Goal: Task Accomplishment & Management: Use online tool/utility

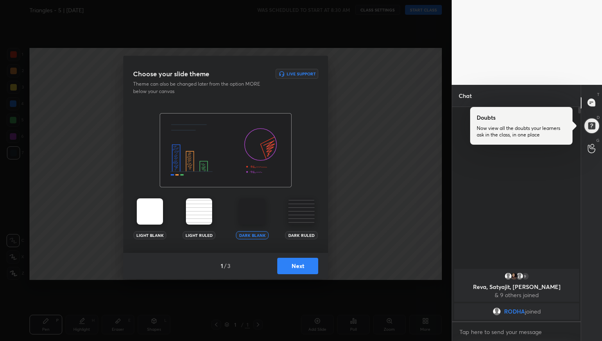
click at [291, 255] on div "1 / 3 Next" at bounding box center [225, 266] width 205 height 26
click at [292, 260] on button "Next" at bounding box center [297, 266] width 41 height 16
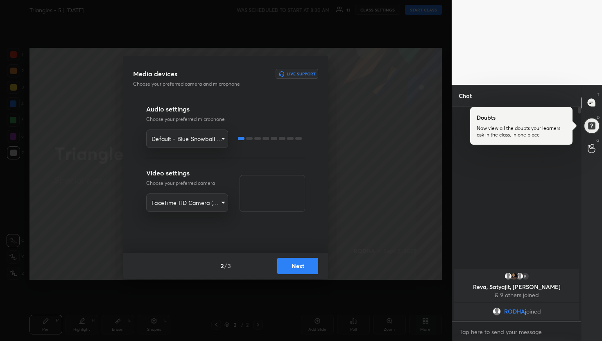
click at [292, 260] on button "Next" at bounding box center [297, 266] width 41 height 16
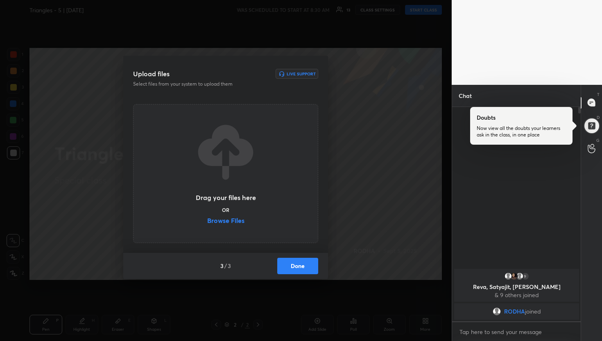
click at [237, 223] on label "Browse Files" at bounding box center [225, 221] width 37 height 9
click at [207, 223] on input "Browse Files" at bounding box center [207, 221] width 0 height 9
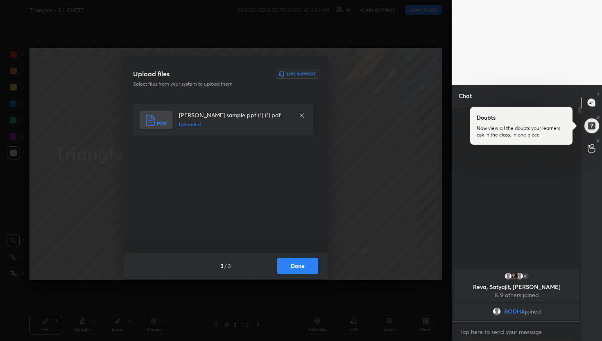
click at [299, 265] on button "Done" at bounding box center [297, 266] width 41 height 16
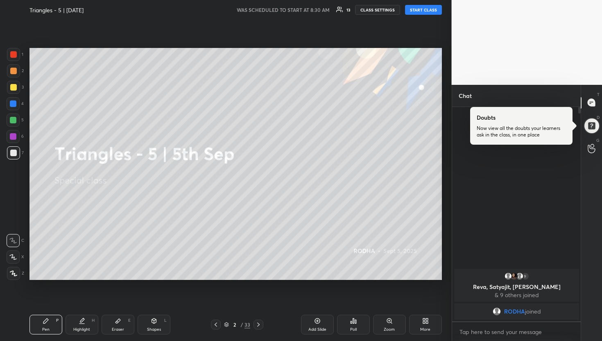
click at [423, 13] on button "START CLASS" at bounding box center [423, 10] width 37 height 10
type textarea "x"
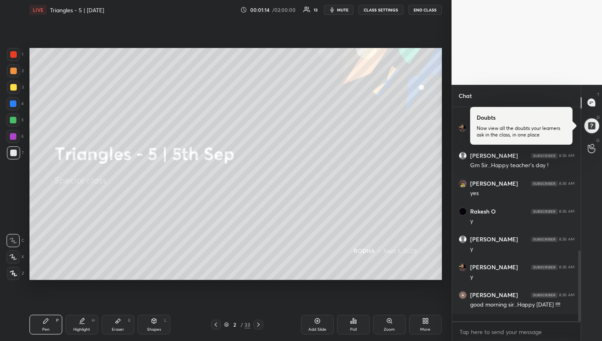
scroll to position [434, 0]
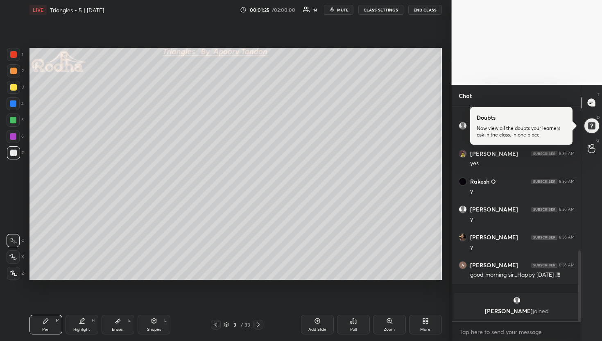
click at [11, 88] on div at bounding box center [13, 87] width 7 height 7
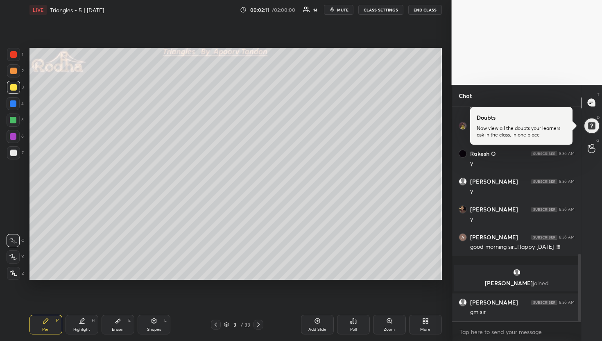
scroll to position [464, 0]
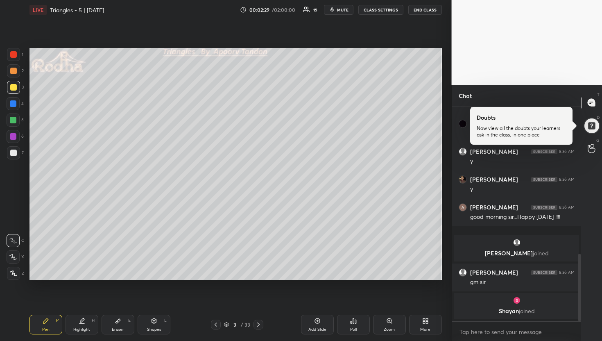
click at [13, 120] on div at bounding box center [13, 120] width 7 height 7
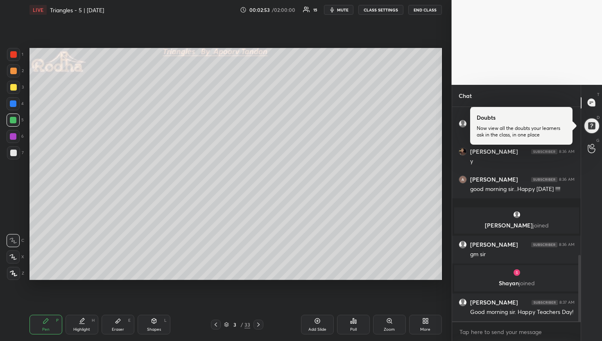
scroll to position [505, 0]
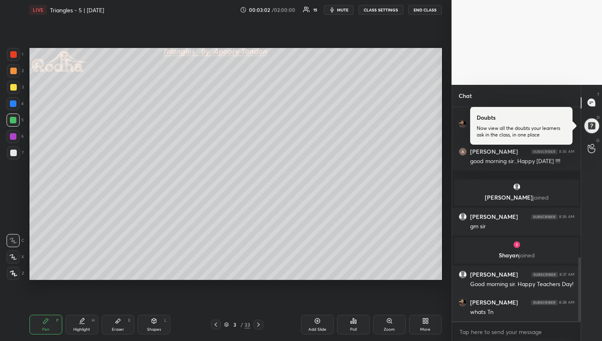
click at [217, 326] on icon at bounding box center [216, 324] width 7 height 7
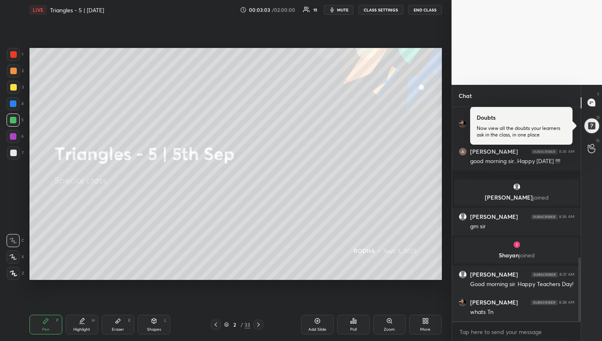
click at [319, 329] on div "Add Slide" at bounding box center [317, 329] width 18 height 4
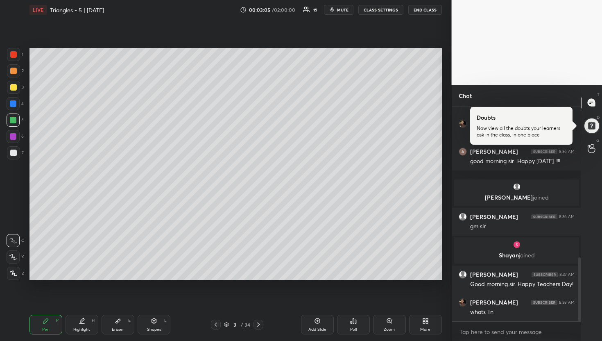
scroll to position [513, 0]
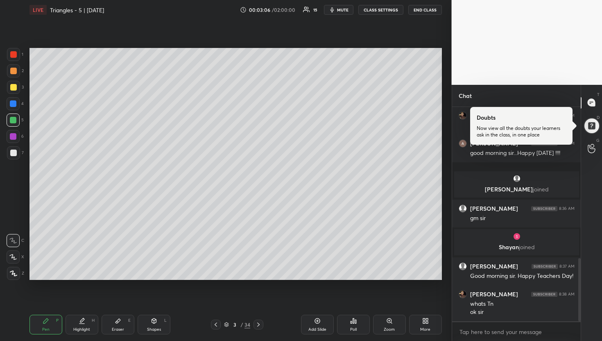
click at [14, 71] on div at bounding box center [13, 71] width 7 height 7
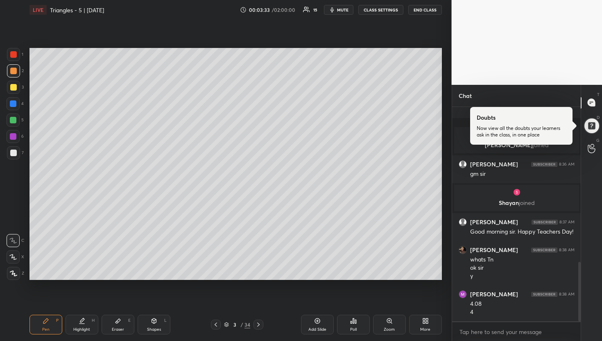
scroll to position [585, 0]
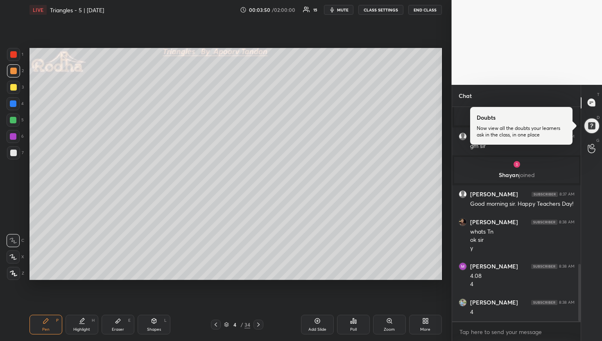
click at [13, 120] on div at bounding box center [13, 120] width 7 height 7
click at [15, 149] on div at bounding box center [13, 152] width 13 height 13
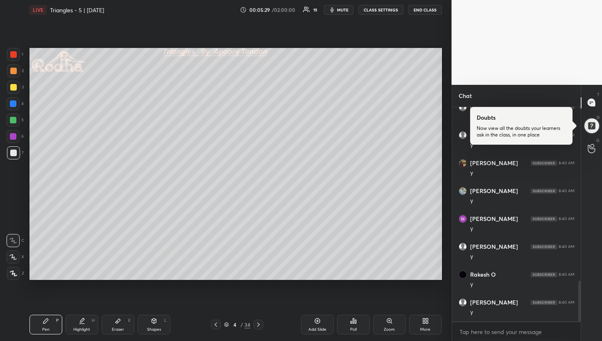
scroll to position [947, 0]
click at [265, 324] on div "4 / 34" at bounding box center [237, 324] width 64 height 10
click at [261, 324] on div at bounding box center [259, 324] width 10 height 10
click at [15, 89] on div at bounding box center [13, 87] width 7 height 7
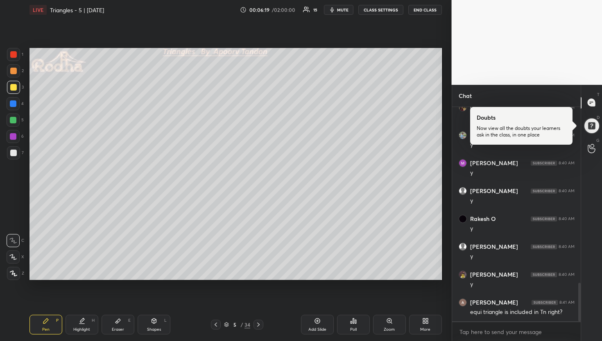
scroll to position [983, 0]
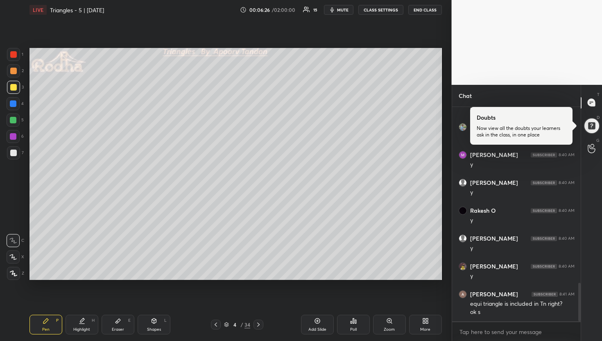
click at [12, 120] on div at bounding box center [13, 120] width 7 height 7
click at [17, 102] on div at bounding box center [13, 103] width 13 height 13
click at [13, 151] on div at bounding box center [13, 152] width 7 height 7
drag, startPoint x: 12, startPoint y: 102, endPoint x: 20, endPoint y: 99, distance: 8.3
click at [14, 102] on div at bounding box center [13, 103] width 7 height 7
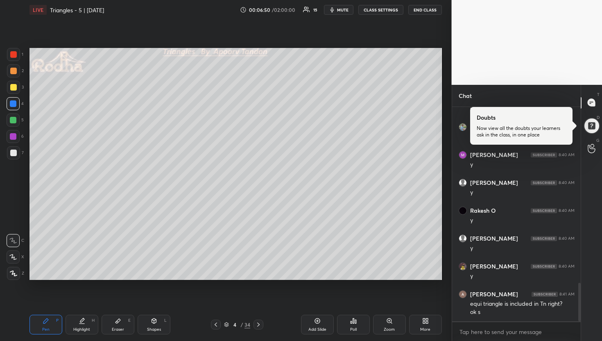
click at [6, 152] on div "1 2 3 4 5 6 7 R O A L C X Z Erase all C X Z" at bounding box center [13, 164] width 26 height 232
click at [7, 152] on div at bounding box center [13, 152] width 13 height 13
click at [17, 71] on div at bounding box center [13, 70] width 13 height 13
click at [15, 148] on div at bounding box center [13, 152] width 13 height 13
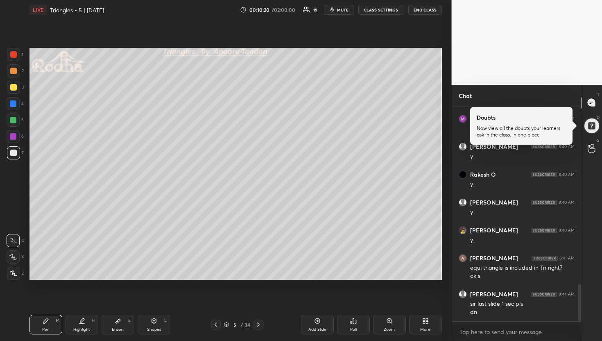
scroll to position [1047, 0]
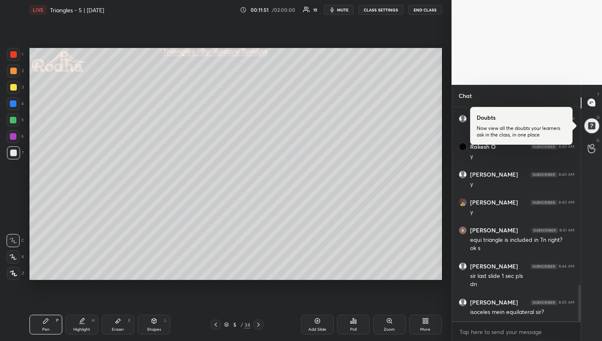
click at [12, 120] on div at bounding box center [13, 120] width 7 height 7
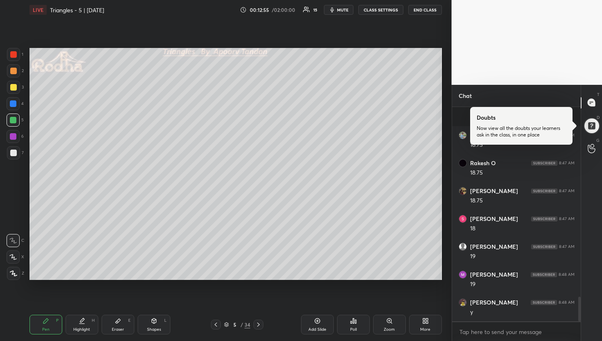
scroll to position [1660, 0]
drag, startPoint x: 14, startPoint y: 73, endPoint x: 22, endPoint y: 75, distance: 8.2
click at [14, 73] on div at bounding box center [13, 71] width 7 height 7
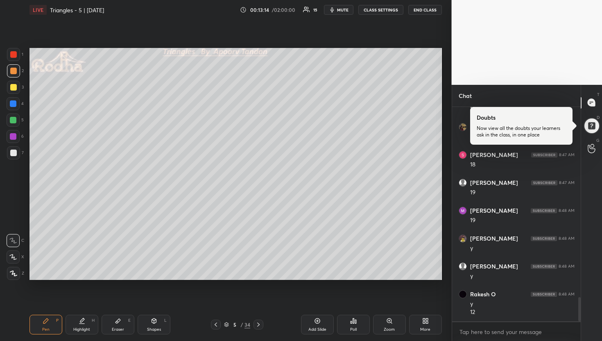
scroll to position [1696, 0]
click at [15, 120] on div at bounding box center [13, 120] width 7 height 7
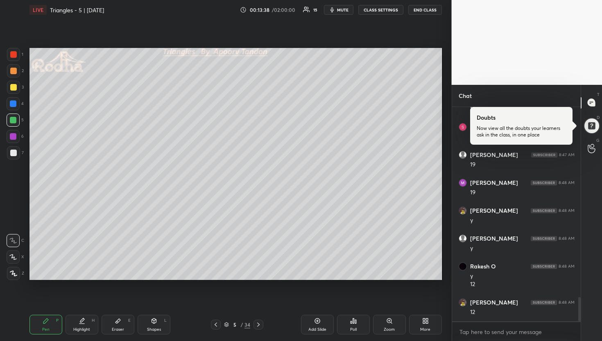
click at [15, 104] on div at bounding box center [13, 103] width 7 height 7
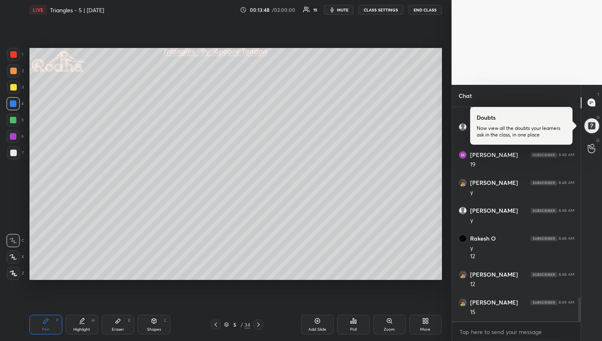
scroll to position [1752, 0]
click at [13, 72] on div at bounding box center [13, 71] width 7 height 7
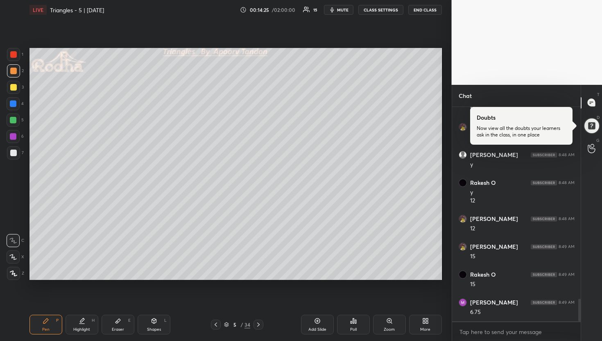
scroll to position [1807, 0]
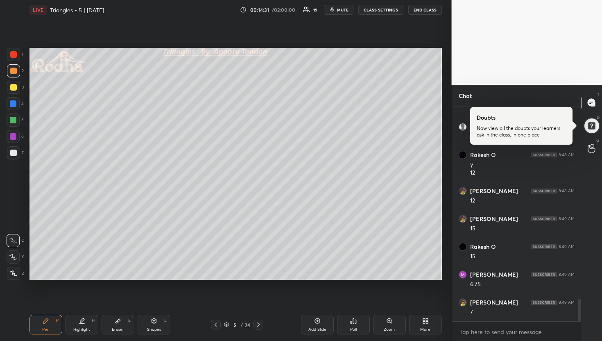
click at [13, 118] on div at bounding box center [13, 120] width 7 height 7
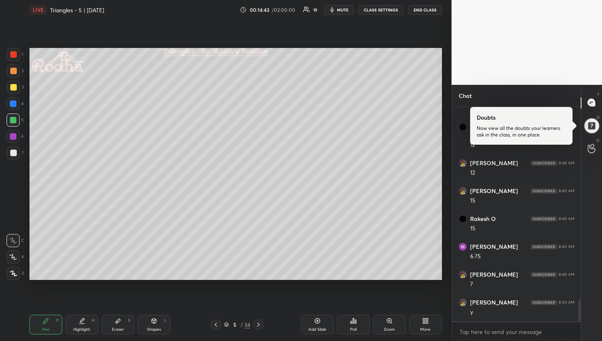
scroll to position [1863, 0]
click at [15, 154] on div at bounding box center [13, 152] width 7 height 7
drag, startPoint x: 14, startPoint y: 72, endPoint x: 25, endPoint y: 82, distance: 14.8
click at [14, 72] on div at bounding box center [13, 71] width 7 height 7
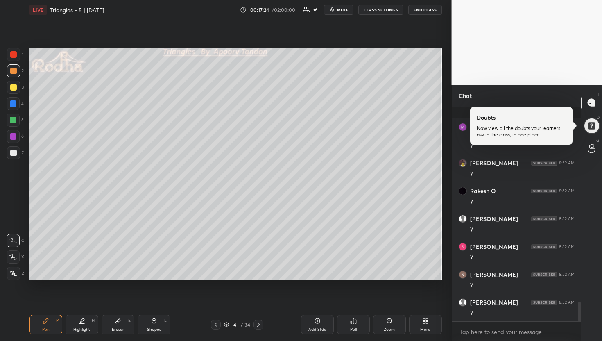
scroll to position [2116, 0]
drag, startPoint x: 12, startPoint y: 86, endPoint x: 16, endPoint y: 86, distance: 4.6
click at [12, 86] on div at bounding box center [13, 87] width 7 height 7
click at [17, 121] on div at bounding box center [13, 119] width 13 height 13
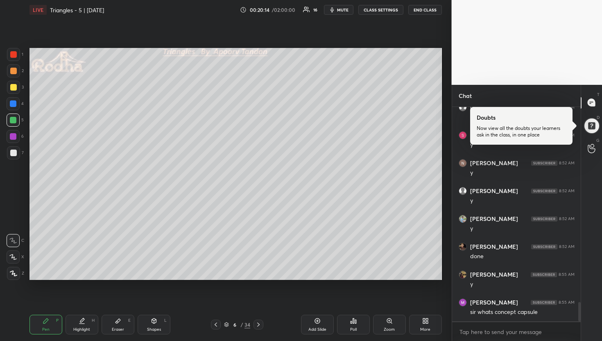
click at [14, 71] on div at bounding box center [13, 71] width 7 height 7
click at [14, 156] on div at bounding box center [13, 152] width 13 height 13
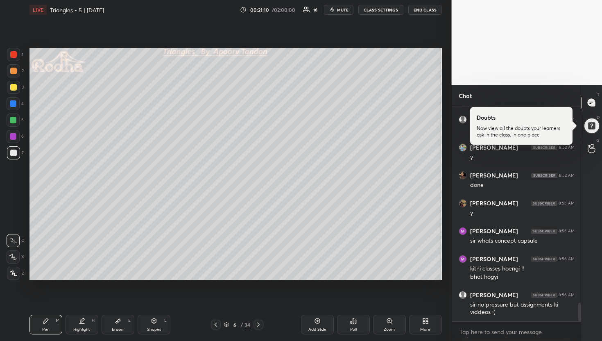
scroll to position [2271, 0]
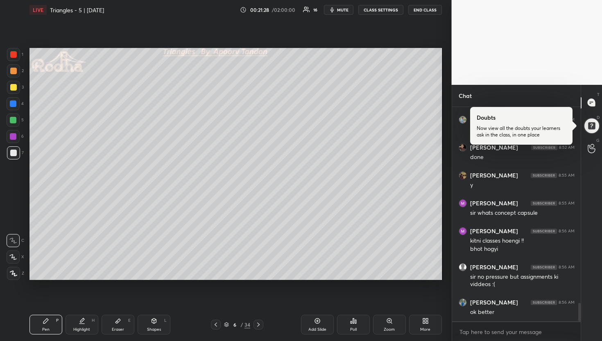
click at [14, 120] on div at bounding box center [13, 120] width 7 height 7
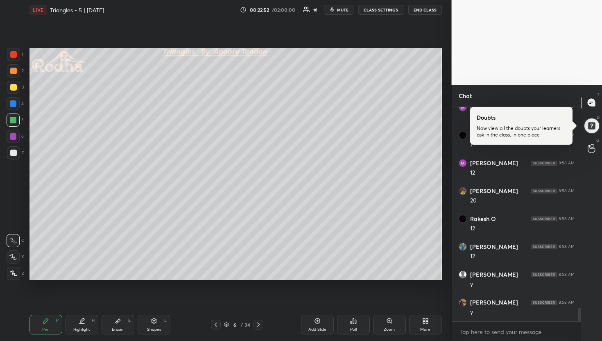
scroll to position [3169, 0]
click at [258, 323] on icon at bounding box center [258, 324] width 7 height 7
click at [16, 84] on div at bounding box center [13, 87] width 13 height 13
drag, startPoint x: 15, startPoint y: 152, endPoint x: 27, endPoint y: 146, distance: 13.9
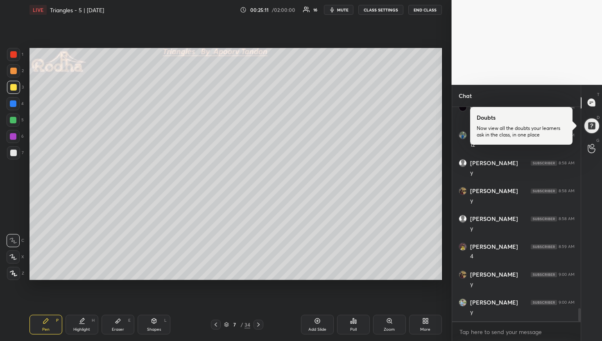
click at [16, 152] on div at bounding box center [13, 152] width 7 height 7
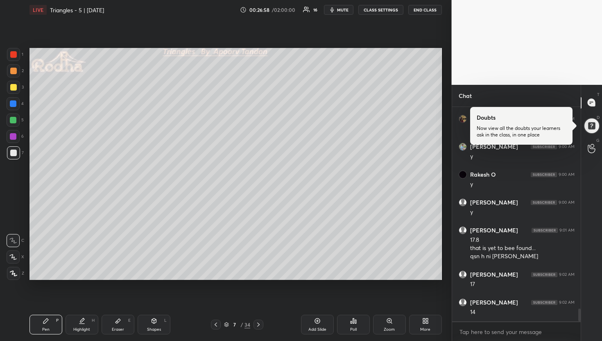
scroll to position [3436, 0]
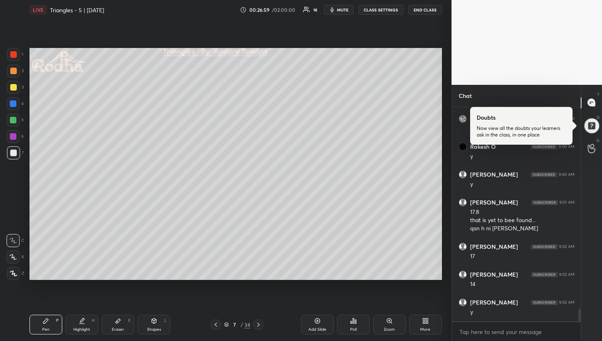
click at [17, 120] on div at bounding box center [13, 119] width 13 height 13
click at [15, 257] on icon at bounding box center [12, 257] width 7 height 6
click at [13, 152] on div at bounding box center [13, 152] width 7 height 7
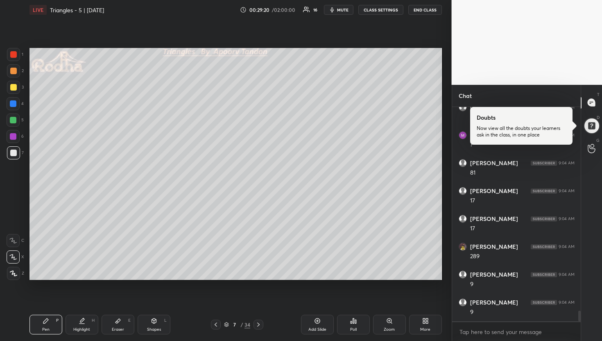
scroll to position [4092, 0]
click at [15, 74] on div at bounding box center [13, 70] width 13 height 13
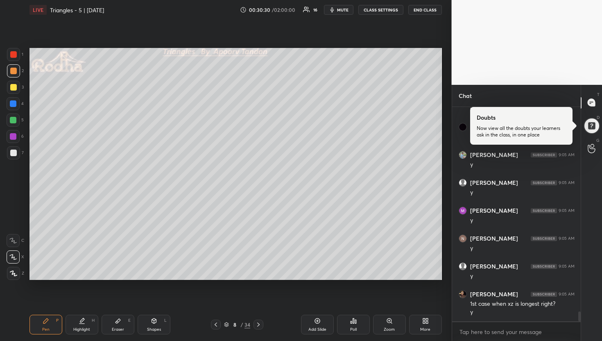
click at [15, 87] on div at bounding box center [13, 87] width 7 height 7
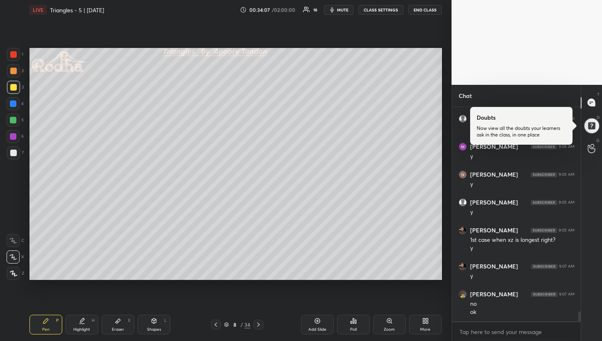
scroll to position [4499, 0]
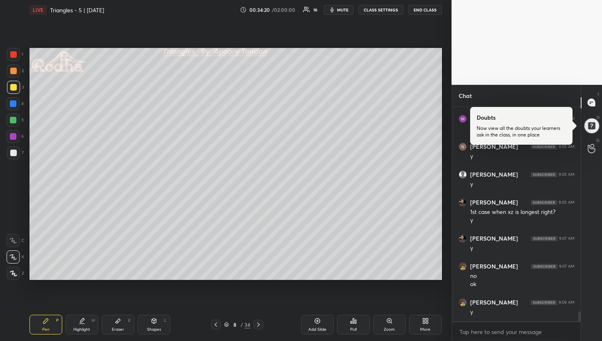
click at [16, 120] on div at bounding box center [13, 119] width 13 height 13
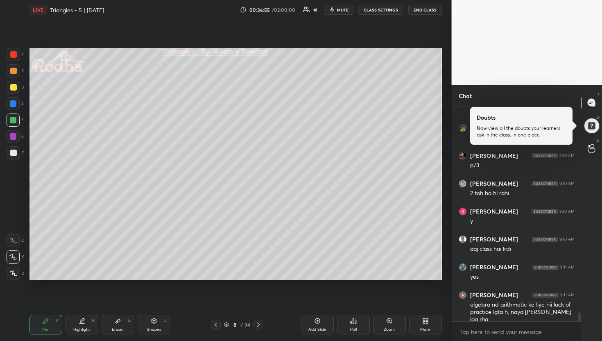
scroll to position [4812, 0]
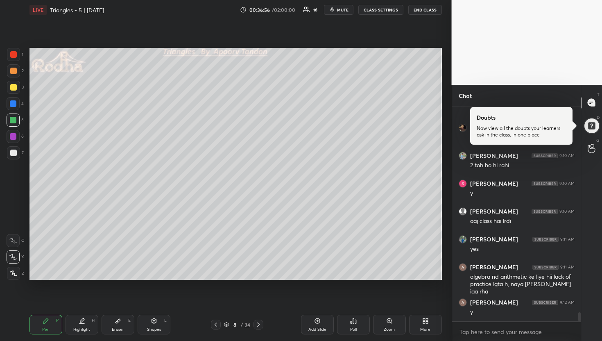
click at [15, 151] on div at bounding box center [13, 152] width 7 height 7
click at [15, 87] on div at bounding box center [13, 87] width 7 height 7
drag, startPoint x: 15, startPoint y: 151, endPoint x: 21, endPoint y: 150, distance: 6.2
click at [16, 151] on div at bounding box center [13, 152] width 7 height 7
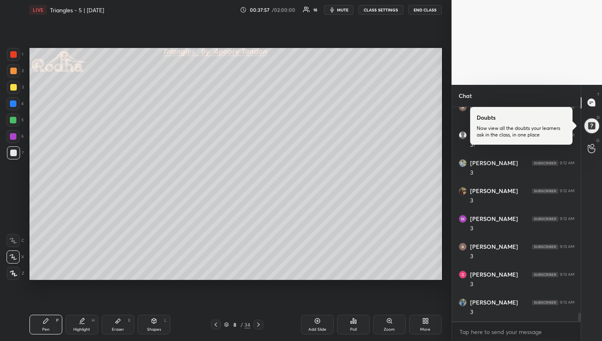
scroll to position [5035, 0]
click at [10, 106] on div at bounding box center [13, 103] width 13 height 13
drag, startPoint x: 16, startPoint y: 87, endPoint x: 27, endPoint y: 86, distance: 11.9
click at [16, 87] on div at bounding box center [13, 87] width 13 height 13
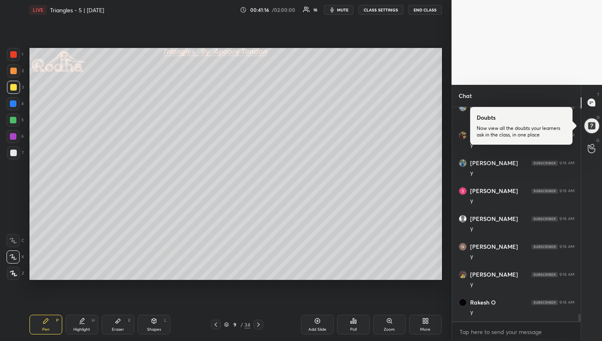
click at [16, 123] on div at bounding box center [13, 119] width 13 height 13
click at [14, 104] on div at bounding box center [13, 103] width 7 height 7
drag, startPoint x: 16, startPoint y: 85, endPoint x: 20, endPoint y: 86, distance: 4.6
click at [16, 85] on div at bounding box center [13, 87] width 7 height 7
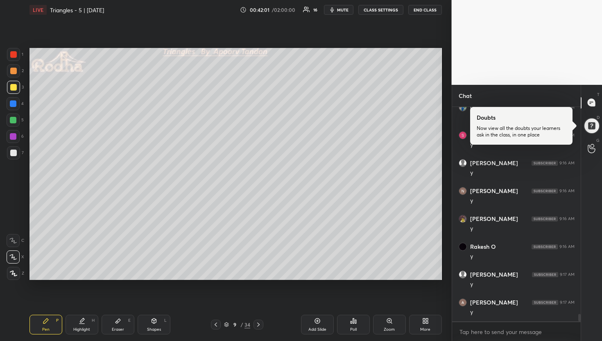
click at [16, 119] on div at bounding box center [13, 120] width 7 height 7
drag, startPoint x: 16, startPoint y: 101, endPoint x: 28, endPoint y: 100, distance: 11.9
click at [16, 101] on div at bounding box center [13, 103] width 13 height 13
click at [257, 325] on icon at bounding box center [258, 324] width 7 height 7
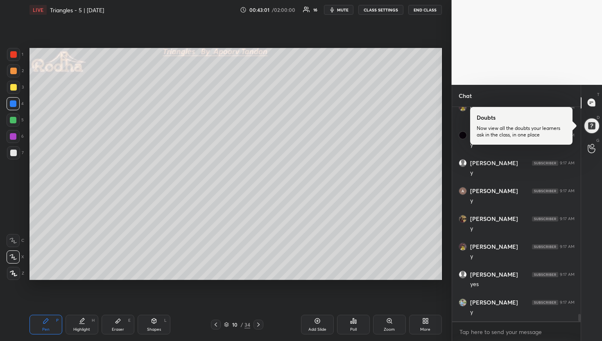
click at [14, 87] on div at bounding box center [13, 87] width 7 height 7
click at [118, 322] on icon at bounding box center [118, 320] width 7 height 7
click at [16, 120] on div at bounding box center [13, 120] width 7 height 7
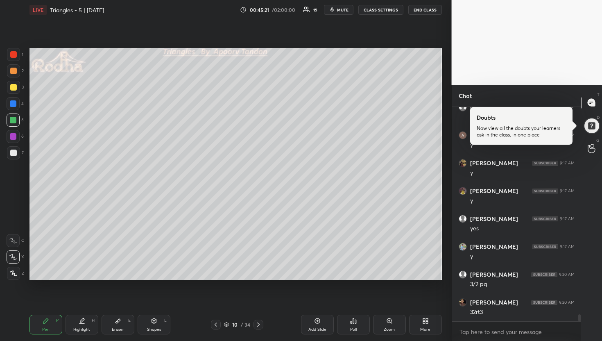
click at [15, 155] on div at bounding box center [13, 152] width 13 height 13
click at [13, 100] on div at bounding box center [13, 103] width 7 height 7
drag, startPoint x: 14, startPoint y: 152, endPoint x: 18, endPoint y: 150, distance: 4.3
click at [15, 152] on div at bounding box center [13, 152] width 7 height 7
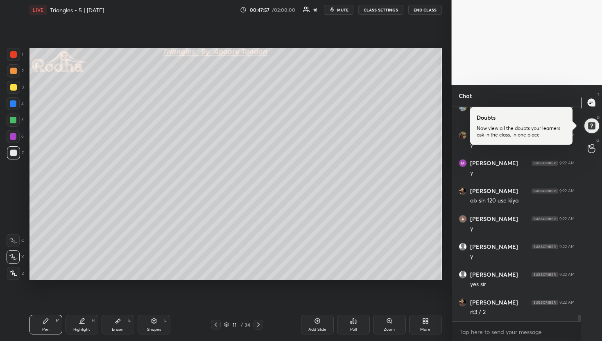
scroll to position [6833, 0]
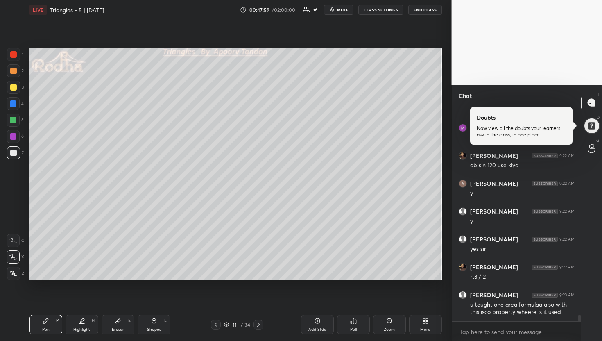
click at [13, 87] on div at bounding box center [13, 87] width 7 height 7
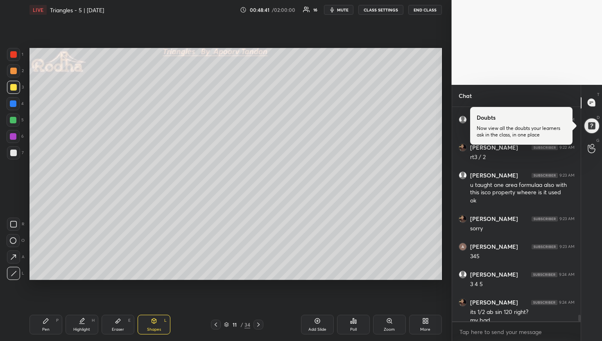
scroll to position [6961, 0]
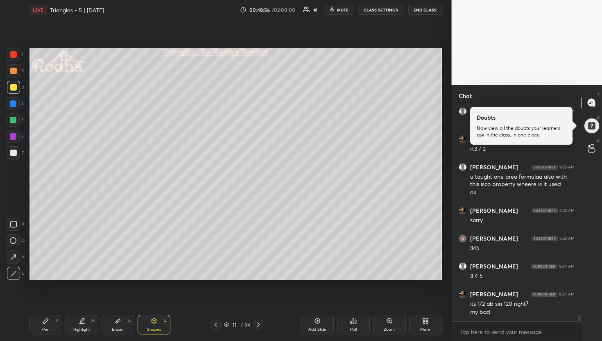
click at [15, 120] on div at bounding box center [13, 120] width 7 height 7
drag, startPoint x: 14, startPoint y: 153, endPoint x: 23, endPoint y: 153, distance: 9.0
click at [14, 153] on div at bounding box center [13, 152] width 7 height 7
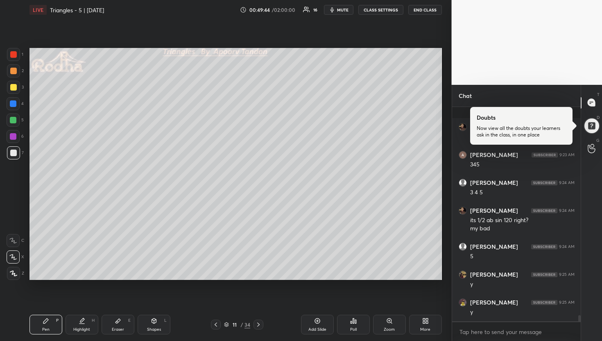
scroll to position [7100, 0]
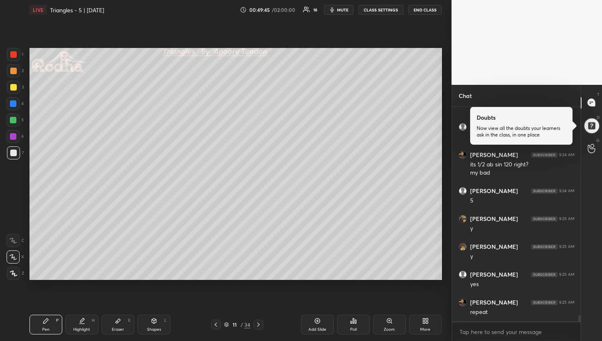
click at [13, 122] on div at bounding box center [13, 120] width 7 height 7
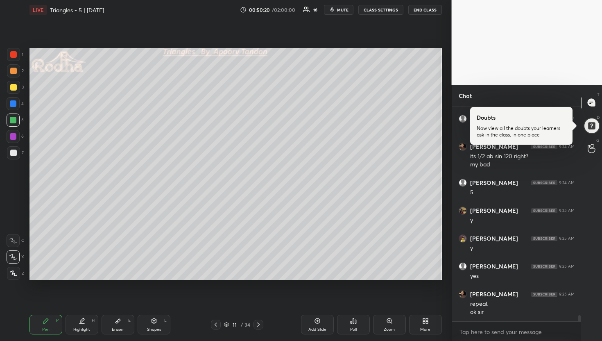
click at [17, 152] on div at bounding box center [13, 152] width 13 height 13
click at [14, 120] on div at bounding box center [13, 120] width 7 height 7
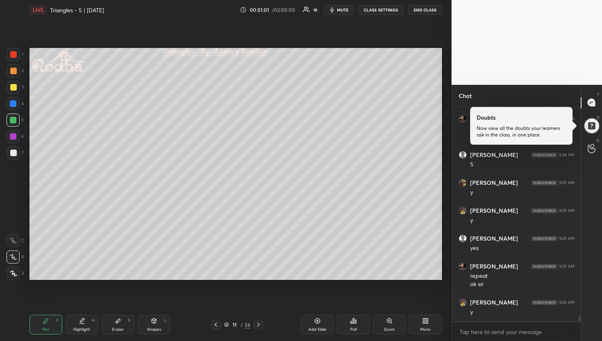
scroll to position [7164, 0]
click at [12, 99] on div at bounding box center [13, 103] width 13 height 13
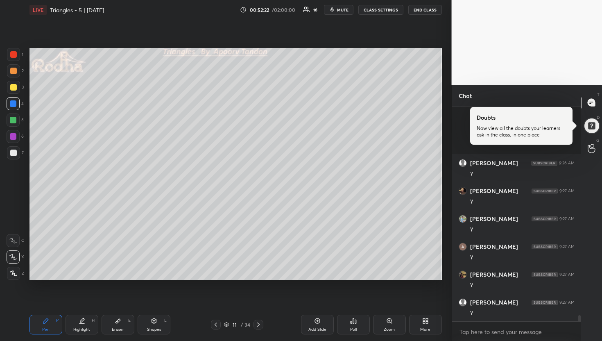
scroll to position [7387, 0]
click at [261, 324] on icon at bounding box center [258, 324] width 7 height 7
drag, startPoint x: 12, startPoint y: 87, endPoint x: 19, endPoint y: 87, distance: 7.0
click at [12, 87] on div at bounding box center [13, 87] width 7 height 7
click at [14, 154] on div at bounding box center [13, 152] width 7 height 7
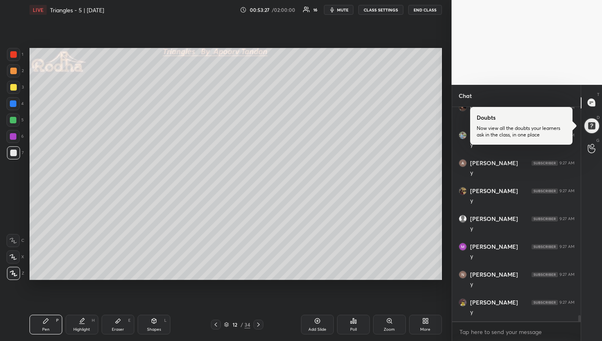
click at [15, 256] on icon at bounding box center [12, 257] width 7 height 6
click at [15, 119] on div at bounding box center [13, 120] width 7 height 7
click at [15, 73] on div at bounding box center [13, 71] width 7 height 7
click at [443, 100] on div "Setting up your live class Poll for secs No correct answer Start poll" at bounding box center [235, 164] width 419 height 288
click at [15, 148] on div at bounding box center [13, 152] width 13 height 13
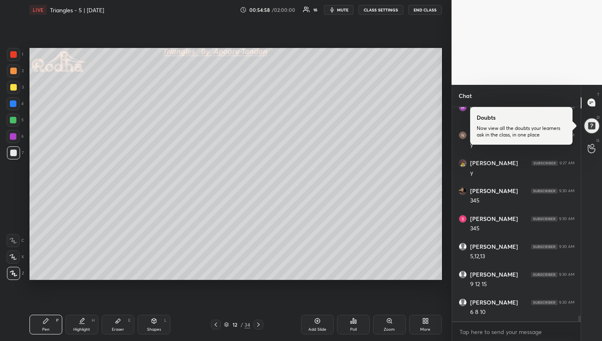
scroll to position [7554, 0]
click at [13, 257] on icon at bounding box center [13, 256] width 7 height 5
click at [15, 72] on div at bounding box center [13, 71] width 7 height 7
click at [215, 327] on icon at bounding box center [216, 324] width 7 height 7
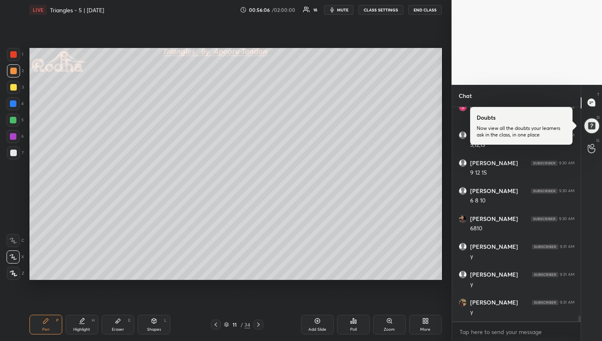
scroll to position [7666, 0]
click at [258, 324] on icon at bounding box center [258, 324] width 7 height 7
click at [259, 324] on icon at bounding box center [258, 324] width 7 height 7
click at [16, 87] on div at bounding box center [13, 87] width 13 height 13
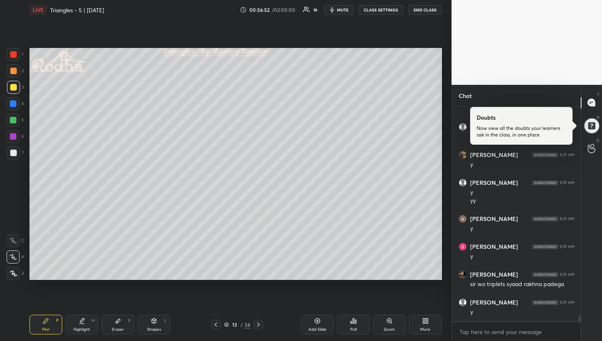
scroll to position [7813, 0]
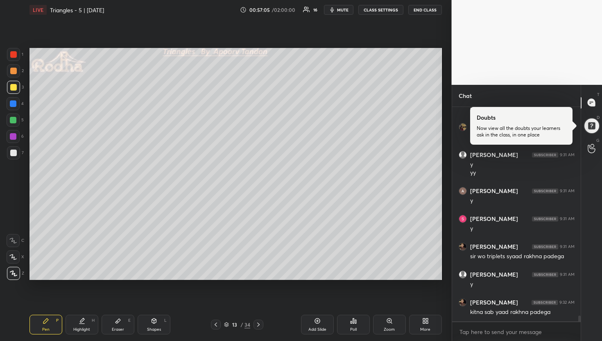
click at [14, 256] on icon at bounding box center [12, 257] width 7 height 6
click at [344, 10] on span "mute" at bounding box center [342, 10] width 11 height 6
click at [428, 9] on button "END CLASS" at bounding box center [425, 10] width 34 height 10
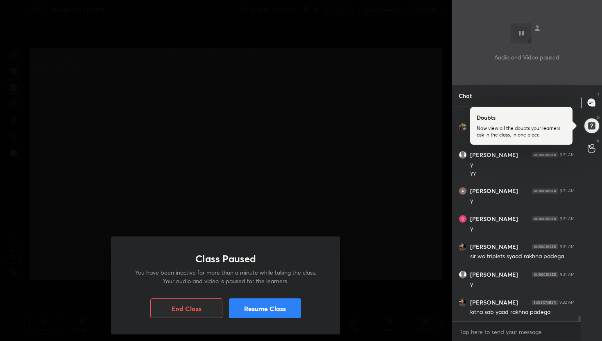
click at [250, 276] on p "You have been inactive for more than a minute while taking the class. Your audi…" at bounding box center [226, 276] width 190 height 17
click at [254, 306] on button "Resume Class" at bounding box center [265, 308] width 72 height 20
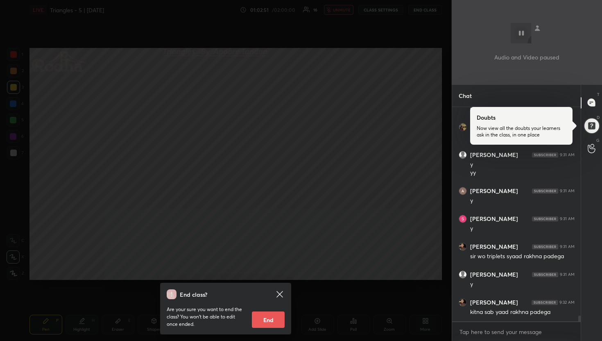
click at [285, 234] on div "End class? Are your sure you want to end the class? You won’t be able to edit o…" at bounding box center [226, 170] width 452 height 341
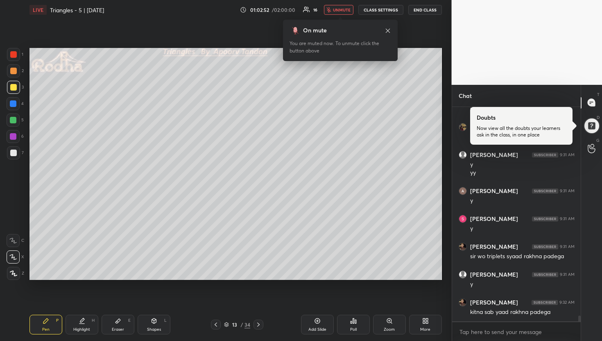
click at [339, 10] on span "unmute" at bounding box center [342, 10] width 18 height 6
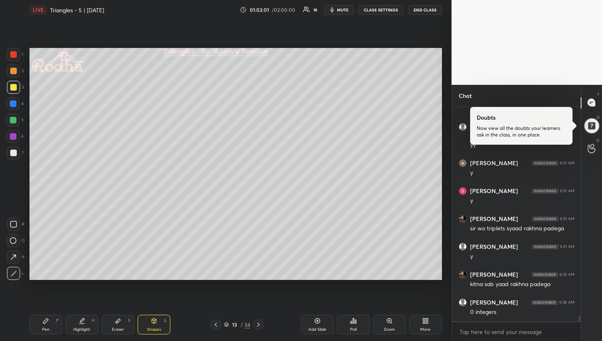
scroll to position [7869, 0]
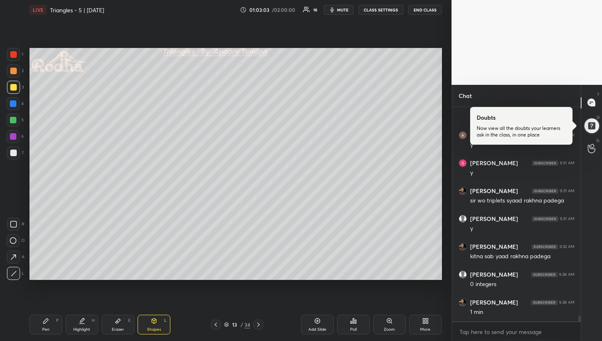
click at [12, 120] on div at bounding box center [13, 120] width 7 height 7
click at [15, 152] on div at bounding box center [13, 152] width 7 height 7
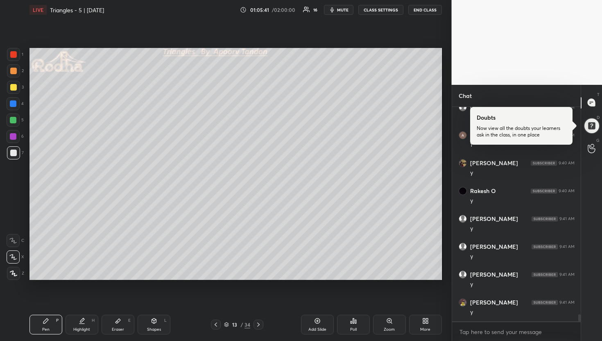
scroll to position [6522, 0]
click at [13, 69] on div at bounding box center [13, 71] width 7 height 7
click at [16, 150] on div at bounding box center [13, 152] width 7 height 7
drag, startPoint x: 15, startPoint y: 104, endPoint x: 25, endPoint y: 106, distance: 10.0
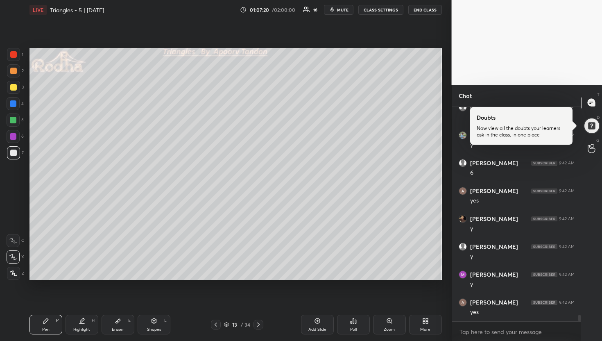
click at [15, 104] on div at bounding box center [13, 103] width 7 height 7
drag, startPoint x: 16, startPoint y: 152, endPoint x: 25, endPoint y: 149, distance: 10.5
click at [16, 152] on div at bounding box center [13, 152] width 7 height 7
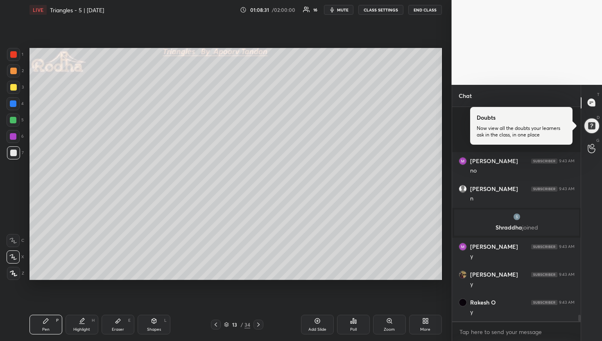
scroll to position [6976, 0]
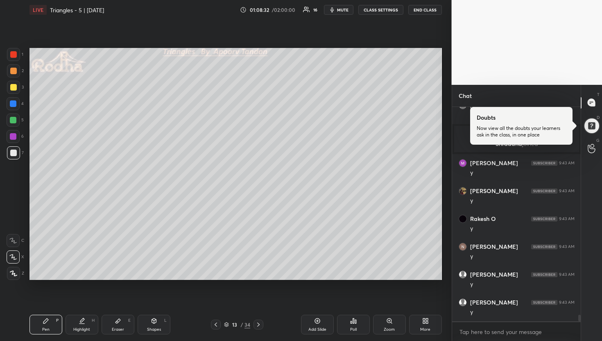
click at [16, 84] on div at bounding box center [13, 87] width 13 height 13
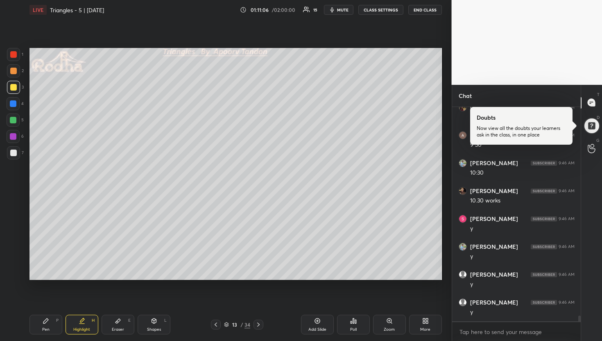
scroll to position [7891, 0]
click at [16, 150] on div at bounding box center [13, 152] width 7 height 7
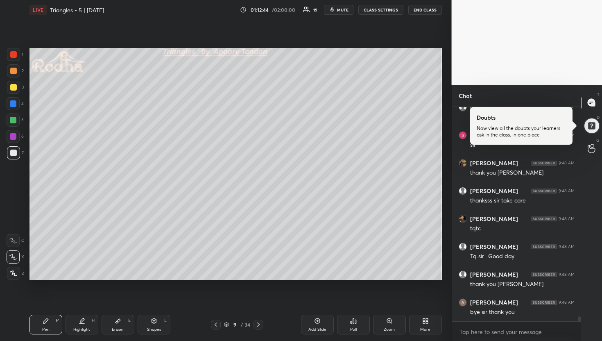
scroll to position [8798, 0]
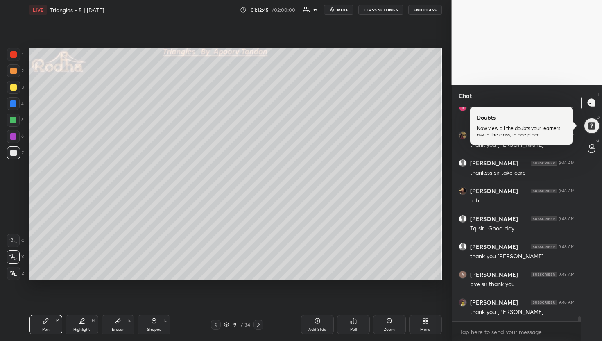
click at [426, 9] on button "END CLASS" at bounding box center [425, 10] width 34 height 10
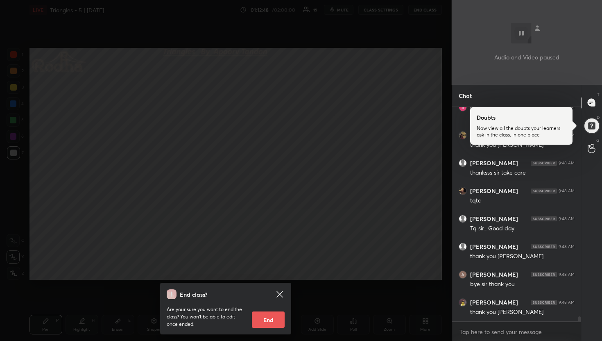
click at [269, 321] on button "End" at bounding box center [268, 319] width 33 height 16
type textarea "x"
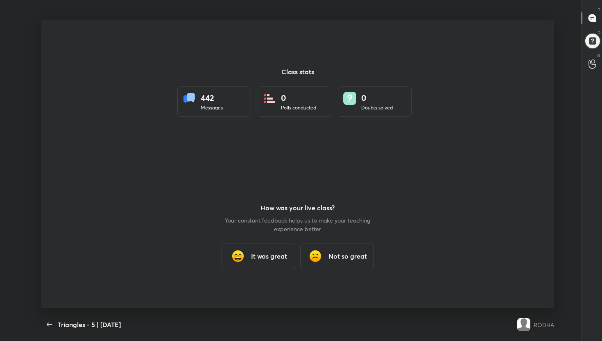
scroll to position [40669, 40361]
